Goal: Information Seeking & Learning: Learn about a topic

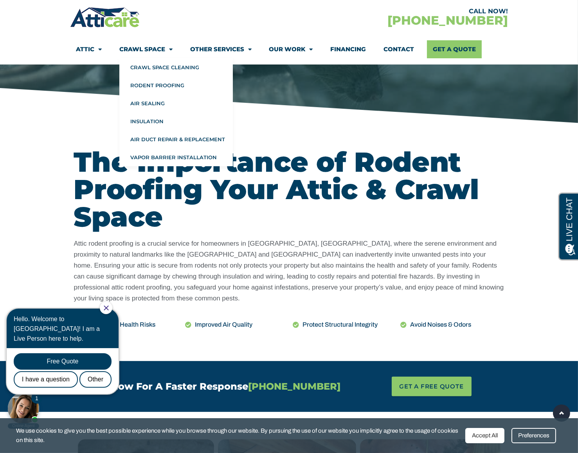
click at [146, 44] on link "Crawl Space" at bounding box center [145, 49] width 53 height 18
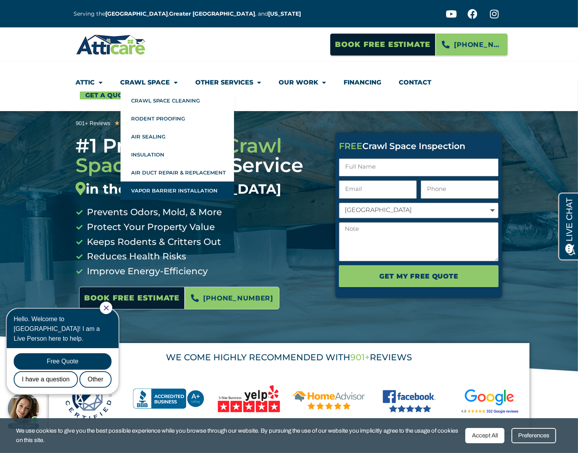
click at [164, 189] on link "Vapor Barrier Installation" at bounding box center [176, 191] width 113 height 18
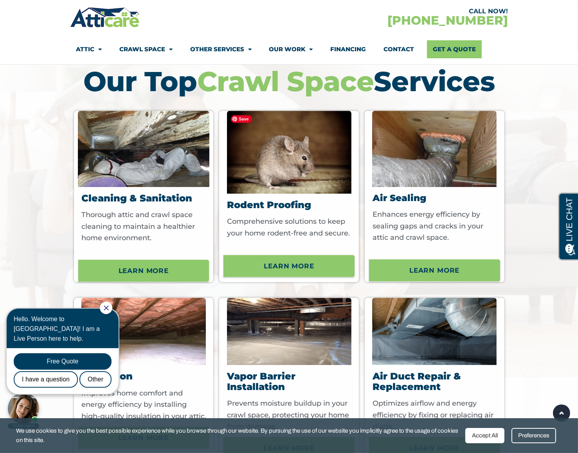
scroll to position [2999, 0]
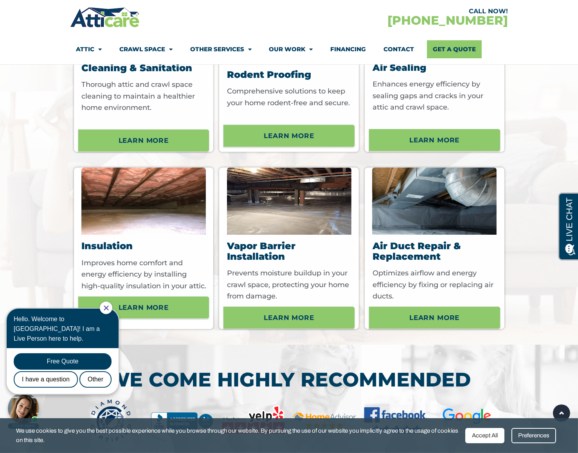
click at [112, 302] on div at bounding box center [106, 307] width 13 height 13
drag, startPoint x: 112, startPoint y: 308, endPoint x: 128, endPoint y: 308, distance: 16.4
click at [108, 308] on icon "Close Chat" at bounding box center [106, 307] width 5 height 5
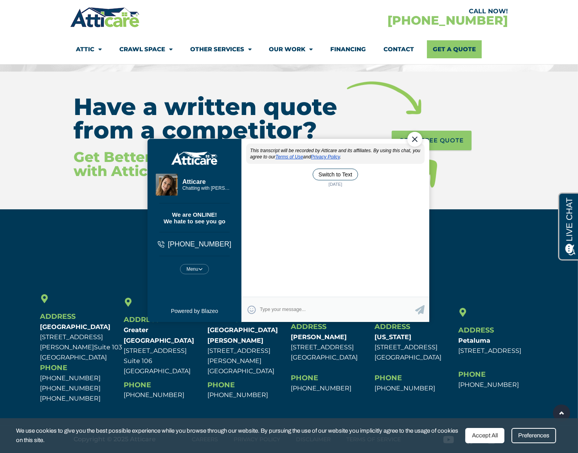
scroll to position [0, 0]
